Goal: Find specific page/section: Find specific page/section

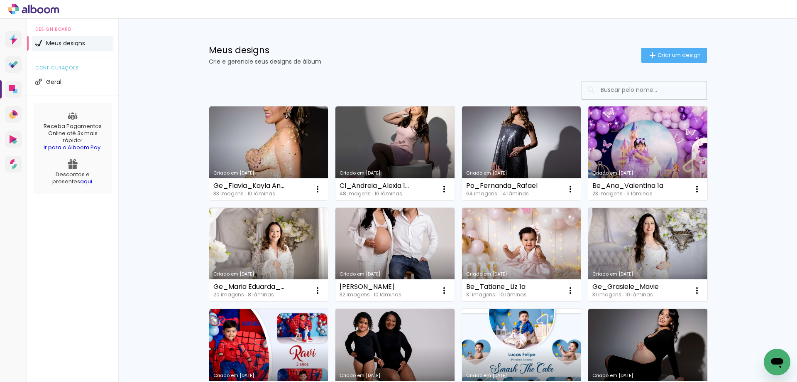
click at [631, 90] on input at bounding box center [656, 89] width 118 height 17
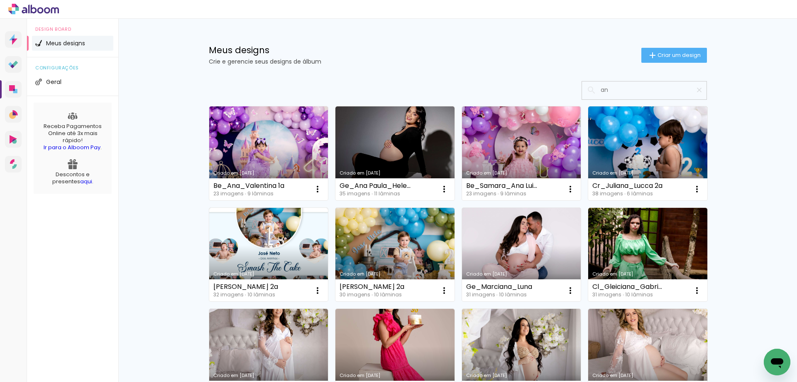
type input "a"
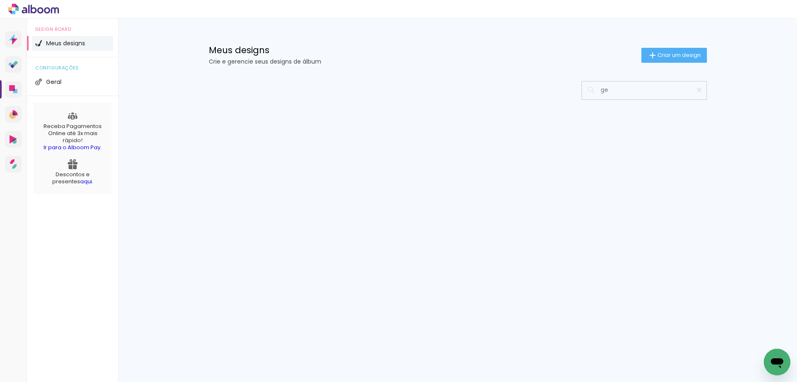
type input "g"
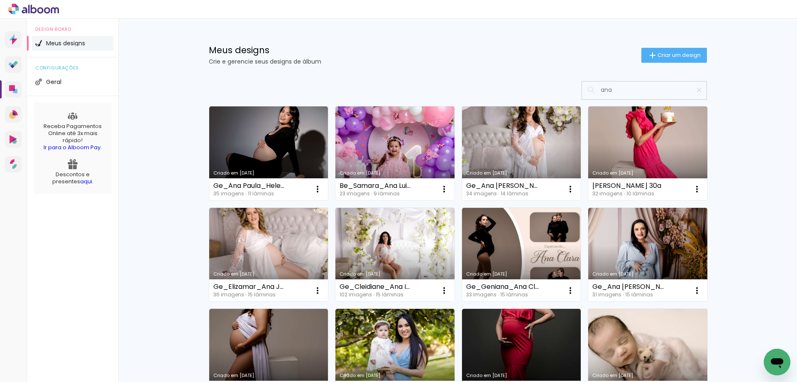
type input "ana"
type paper-input "ana"
